Goal: Information Seeking & Learning: Find specific fact

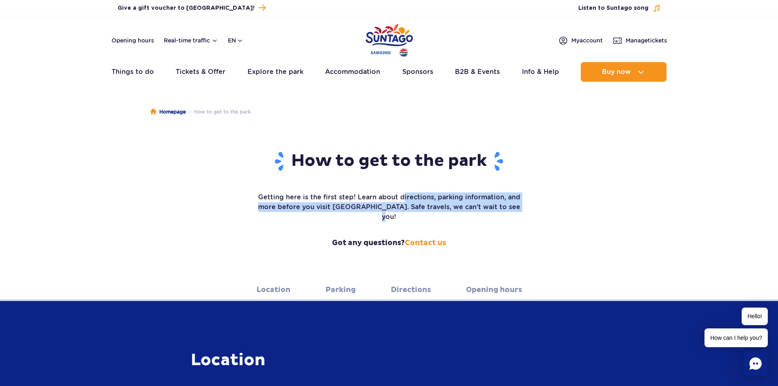
drag, startPoint x: 444, startPoint y: 198, endPoint x: 508, endPoint y: 212, distance: 65.6
click at [508, 212] on p "Getting here is the first step! Learn about directions, parking information, an…" at bounding box center [388, 206] width 265 height 29
click at [394, 211] on p "Getting here is the first step! Learn about directions, parking information, an…" at bounding box center [388, 206] width 265 height 29
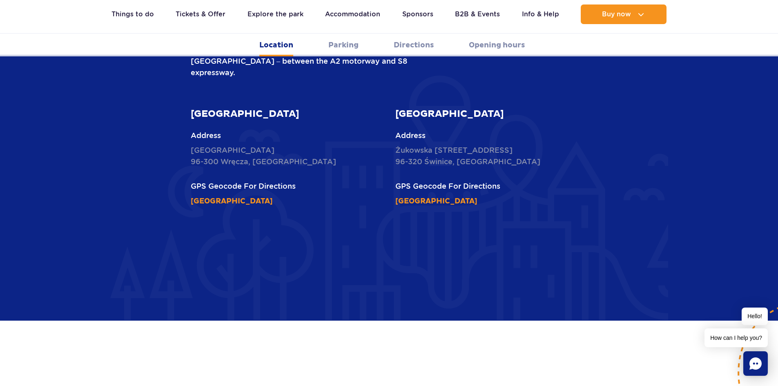
scroll to position [177, 0]
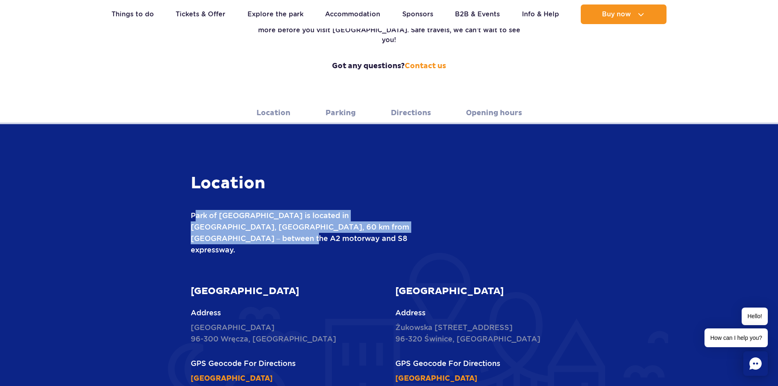
drag, startPoint x: 204, startPoint y: 205, endPoint x: 445, endPoint y: 221, distance: 241.1
click at [445, 221] on div "Location Park of [GEOGRAPHIC_DATA] is located in [GEOGRAPHIC_DATA], [GEOGRAPHIC…" at bounding box center [389, 386] width 490 height 427
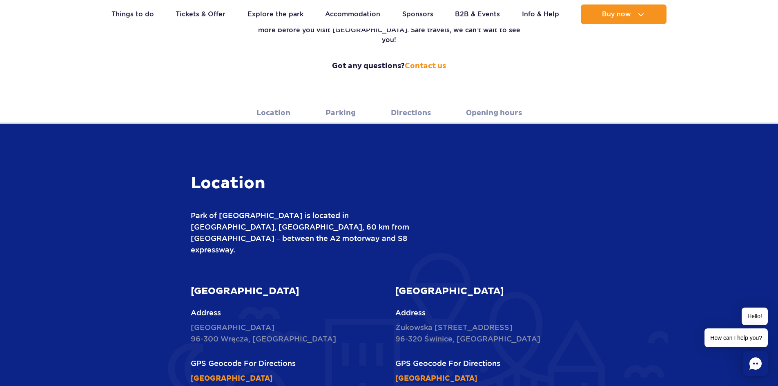
click at [361, 285] on article "[GEOGRAPHIC_DATA] Address [STREET_ADDRESS] GPS Geocode For Directions [GEOGRAPH…" at bounding box center [287, 334] width 192 height 99
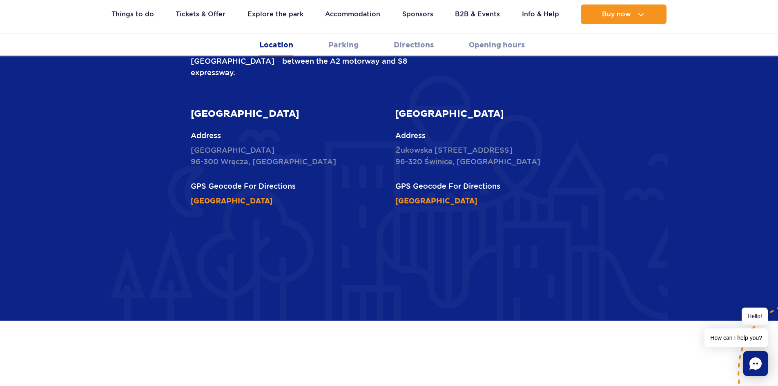
scroll to position [531, 0]
